Goal: Transaction & Acquisition: Purchase product/service

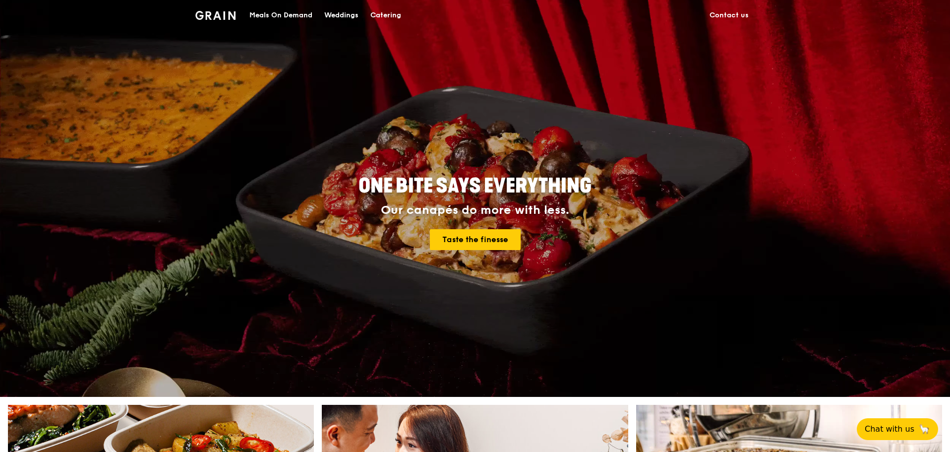
click at [251, 13] on div "Meals On Demand" at bounding box center [280, 15] width 63 height 30
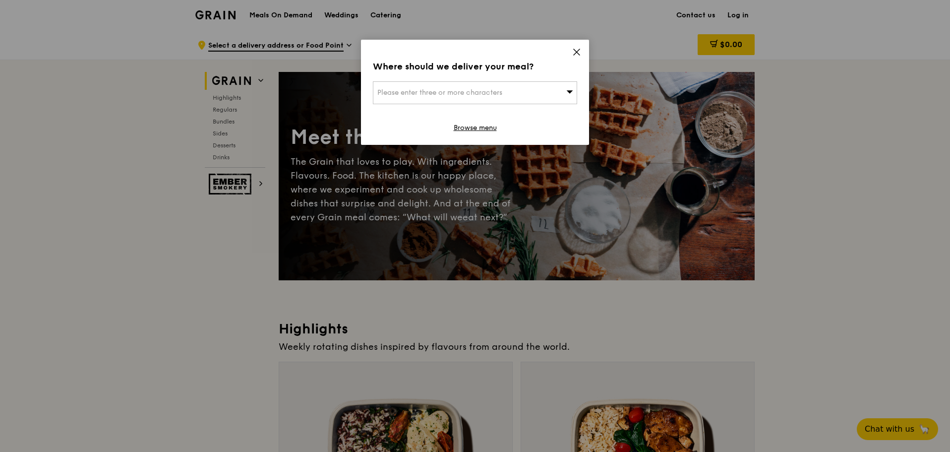
click at [579, 53] on icon at bounding box center [576, 52] width 9 height 9
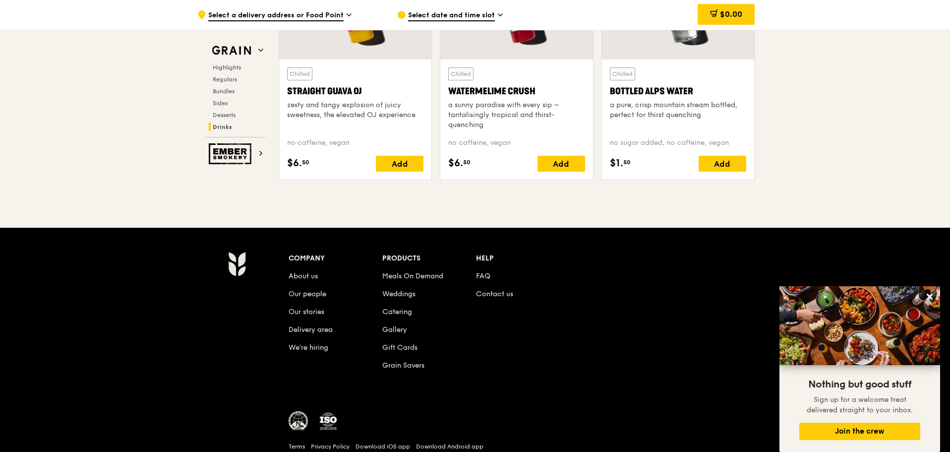
scroll to position [4081, 0]
